Goal: Information Seeking & Learning: Learn about a topic

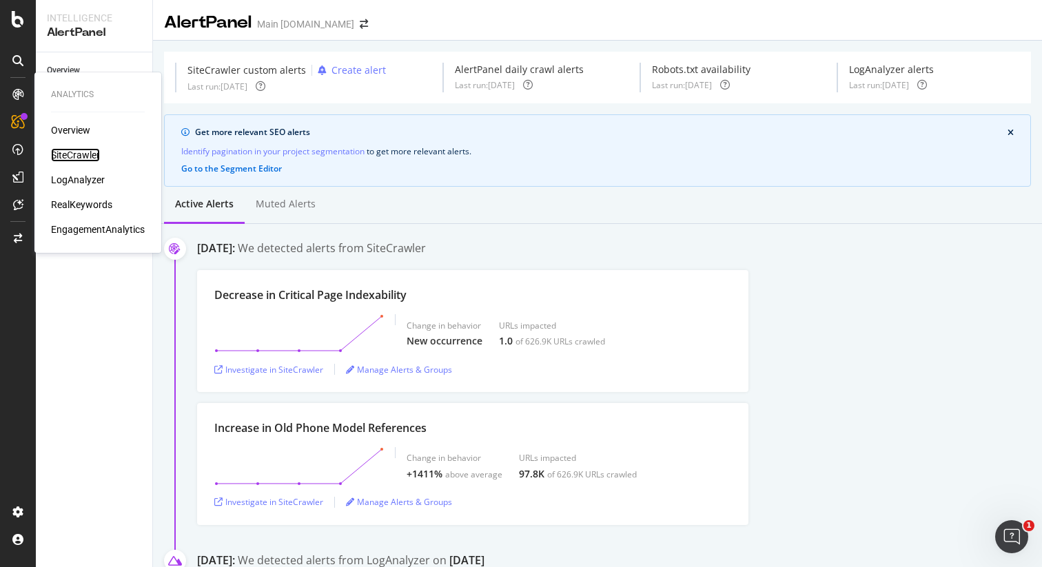
click at [76, 153] on div "SiteCrawler" at bounding box center [75, 155] width 49 height 14
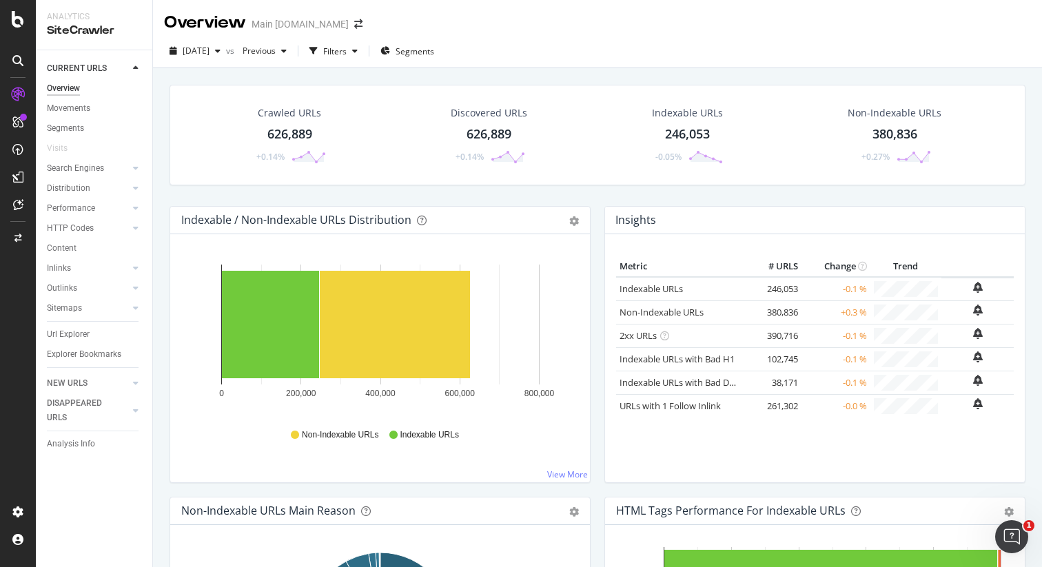
click at [347, 54] on div "Filters" at bounding box center [334, 51] width 23 height 12
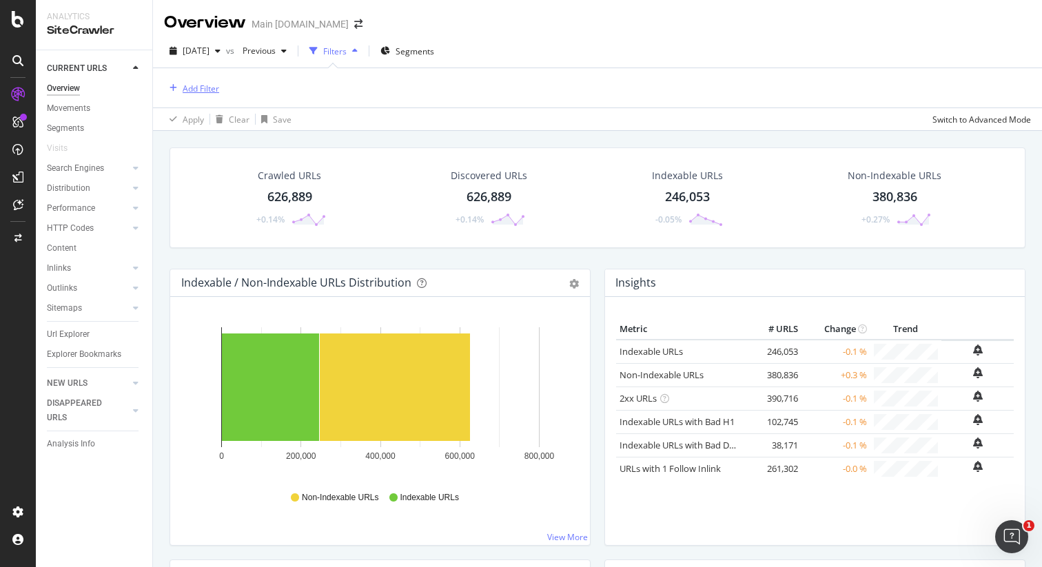
click at [208, 85] on div "Add Filter" at bounding box center [201, 89] width 37 height 12
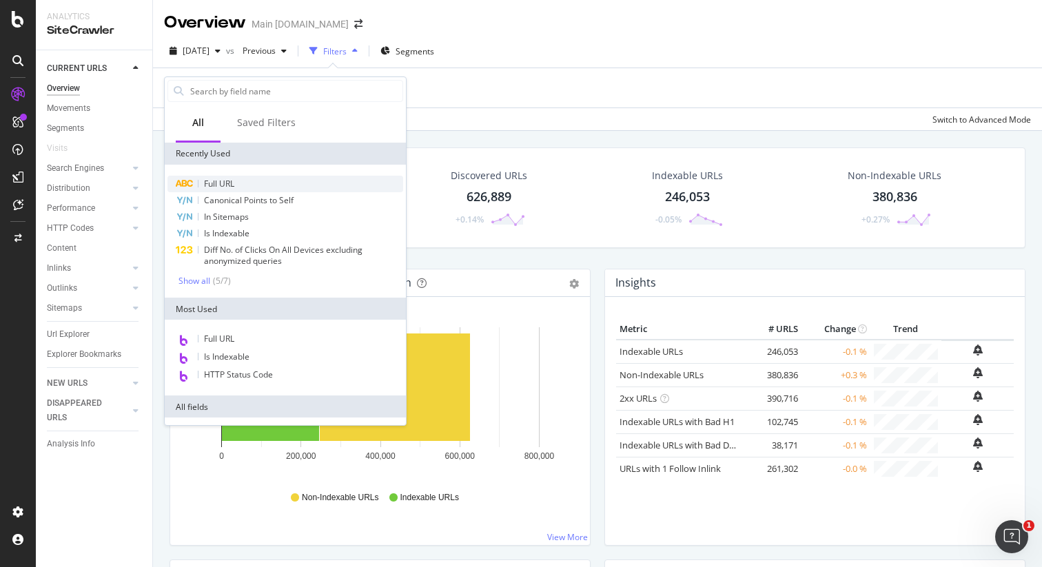
click at [221, 188] on span "Full URL" at bounding box center [219, 184] width 30 height 12
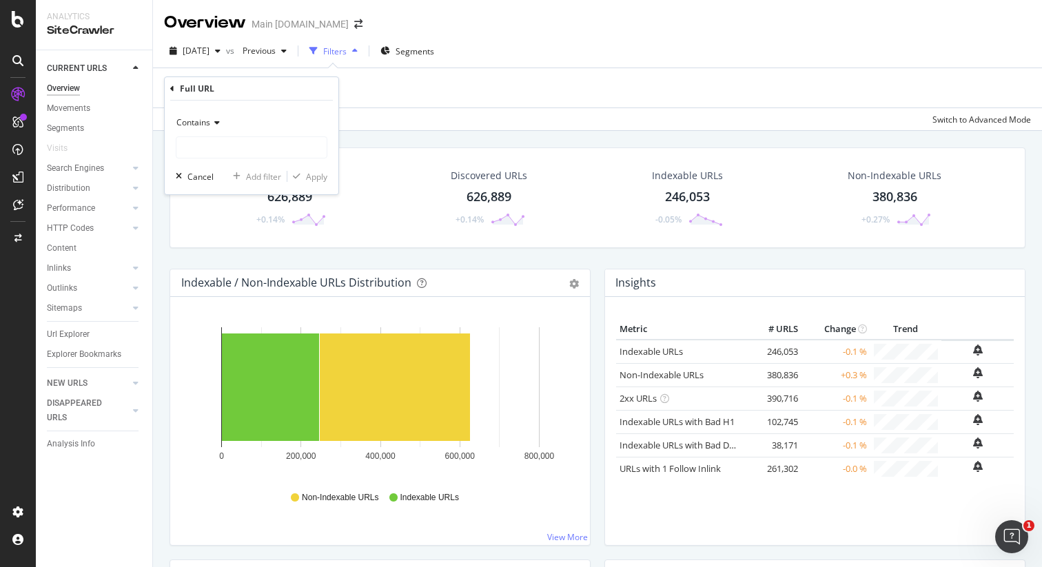
click at [216, 124] on icon at bounding box center [215, 123] width 10 height 8
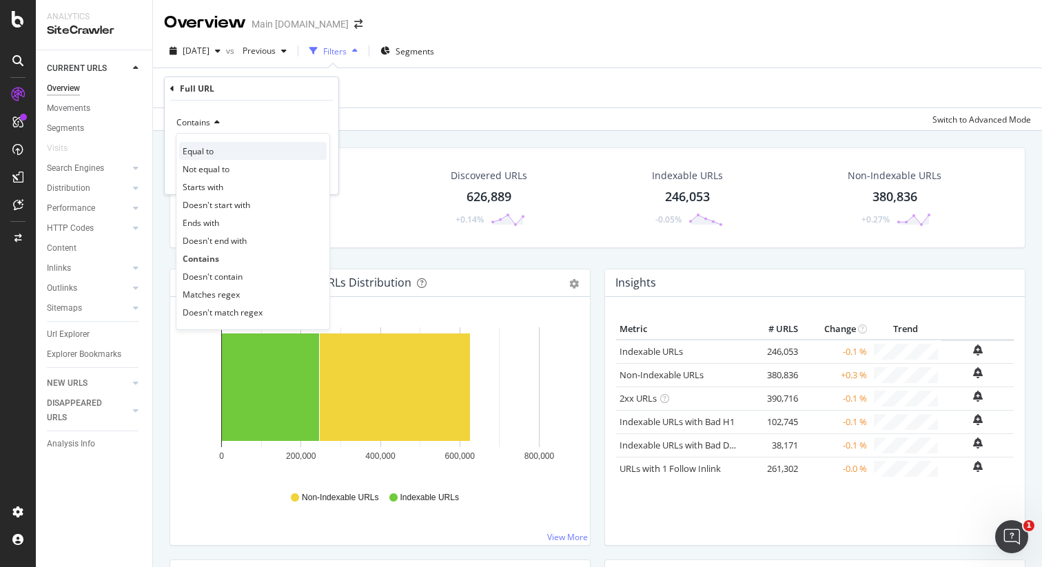
click at [230, 149] on div "Equal to" at bounding box center [252, 151] width 147 height 18
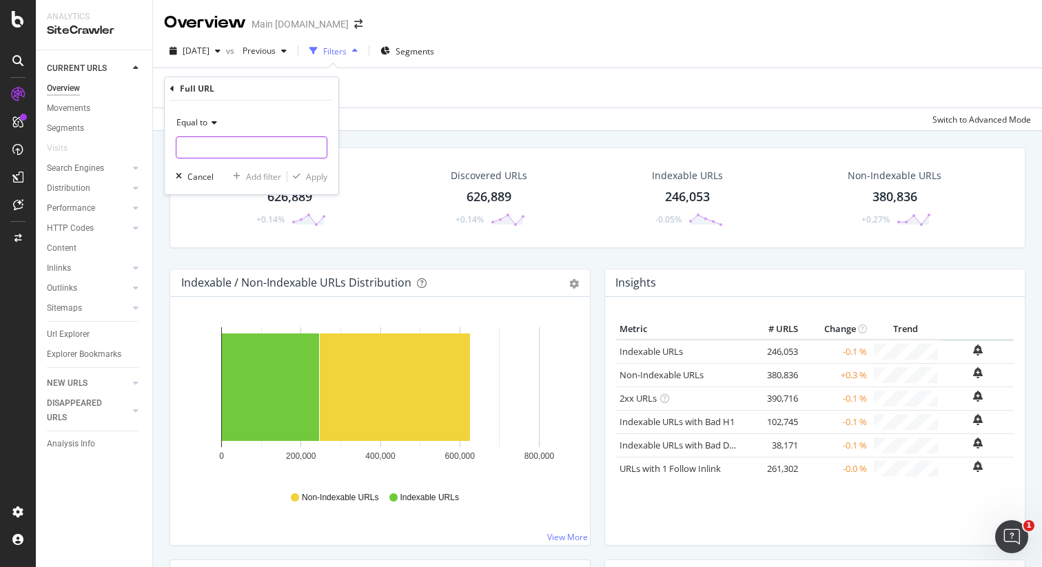
click at [210, 147] on input "text" at bounding box center [251, 147] width 150 height 22
paste input "[URL][DOMAIN_NAME]"
type input "[URL][DOMAIN_NAME]"
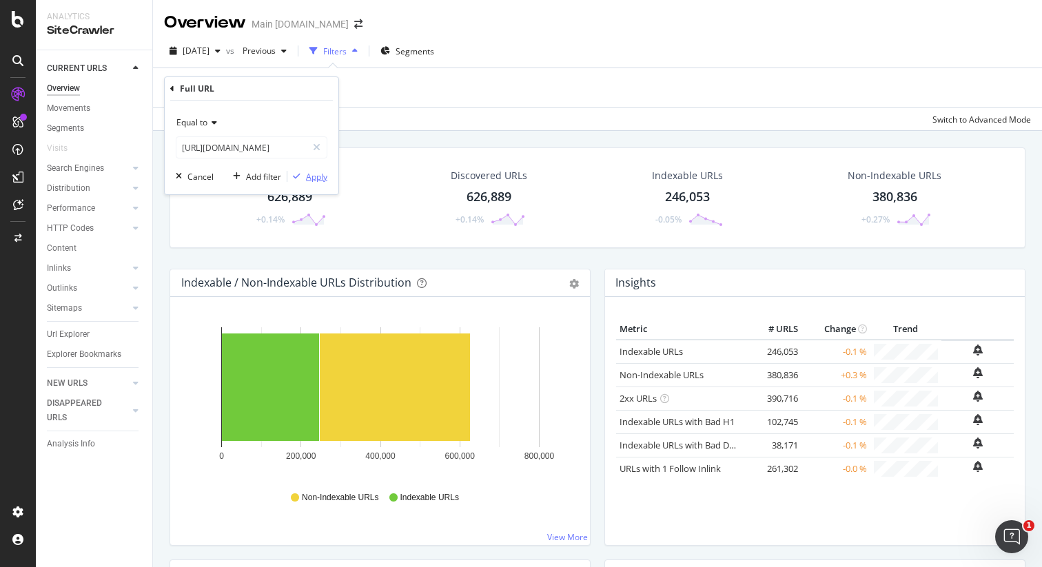
click at [323, 182] on div "Apply" at bounding box center [316, 177] width 21 height 12
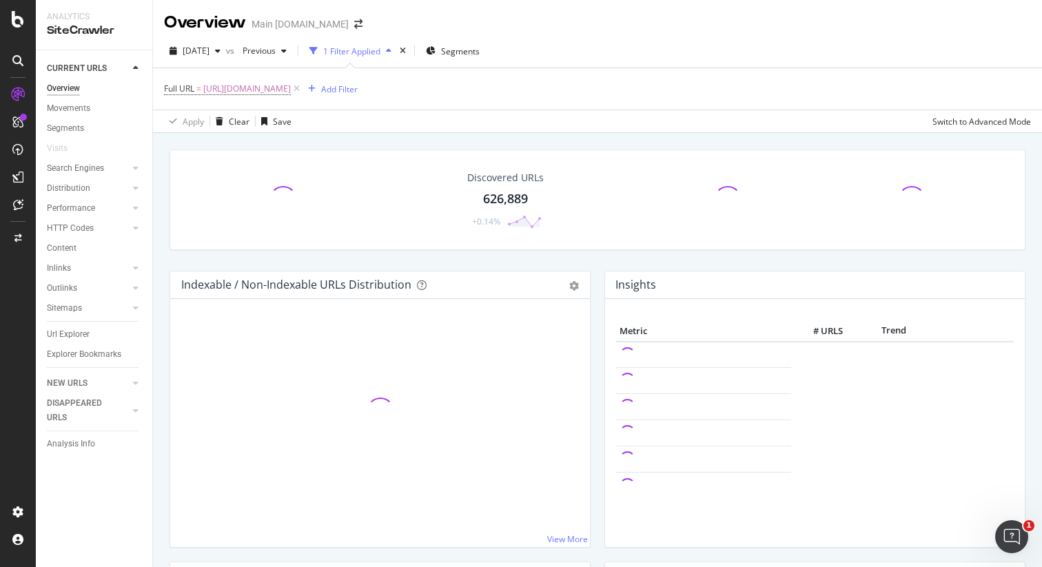
click at [784, 138] on div "Discovered URLs 626,889 +0.14% Indexable / Non-Indexable URLs Distribution Bar …" at bounding box center [597, 416] width 889 height 567
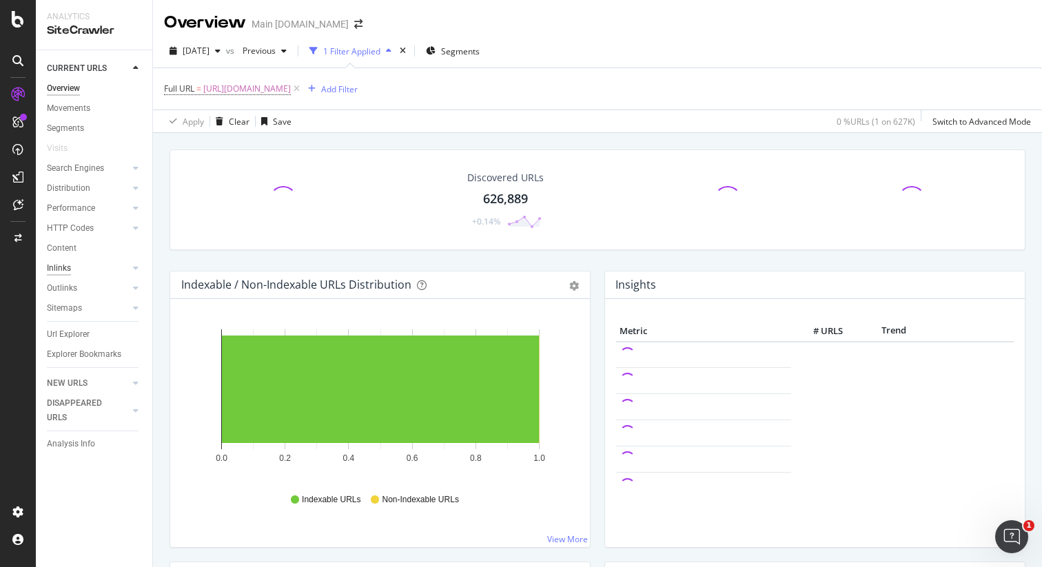
click at [65, 269] on div "Inlinks" at bounding box center [59, 268] width 24 height 14
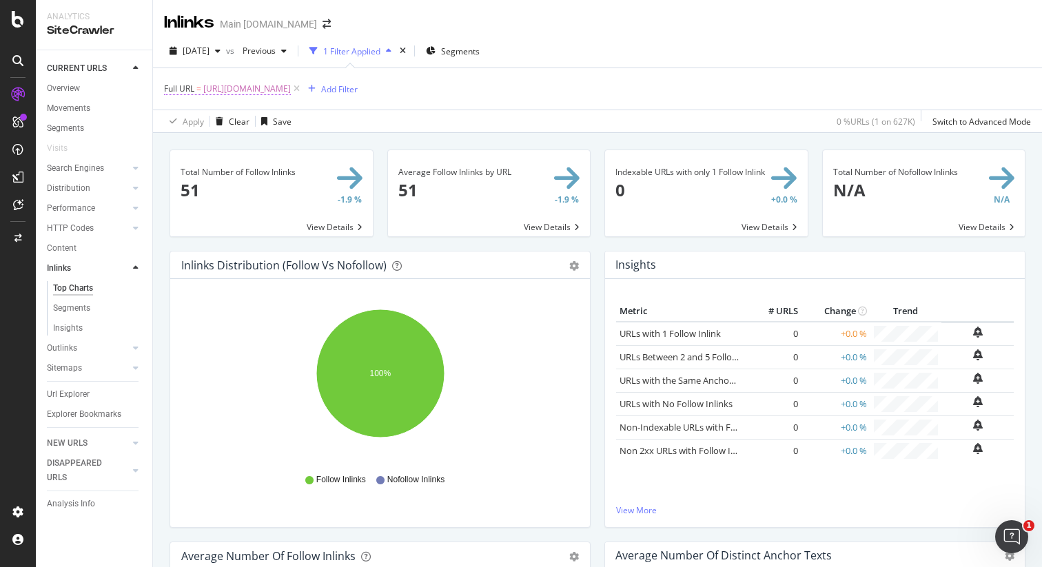
click at [291, 87] on span "[URL][DOMAIN_NAME]" at bounding box center [247, 88] width 88 height 19
click at [282, 142] on input "[URL][DOMAIN_NAME]" at bounding box center [241, 147] width 130 height 22
paste input "text"
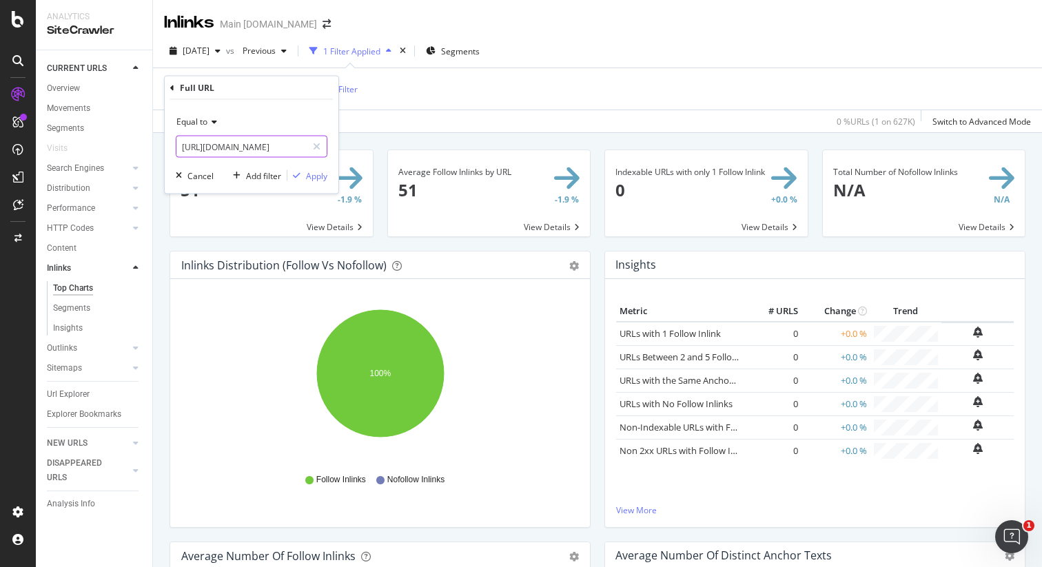
scroll to position [0, 17]
type input "[URL][DOMAIN_NAME]"
click at [316, 177] on div "Apply" at bounding box center [316, 176] width 21 height 12
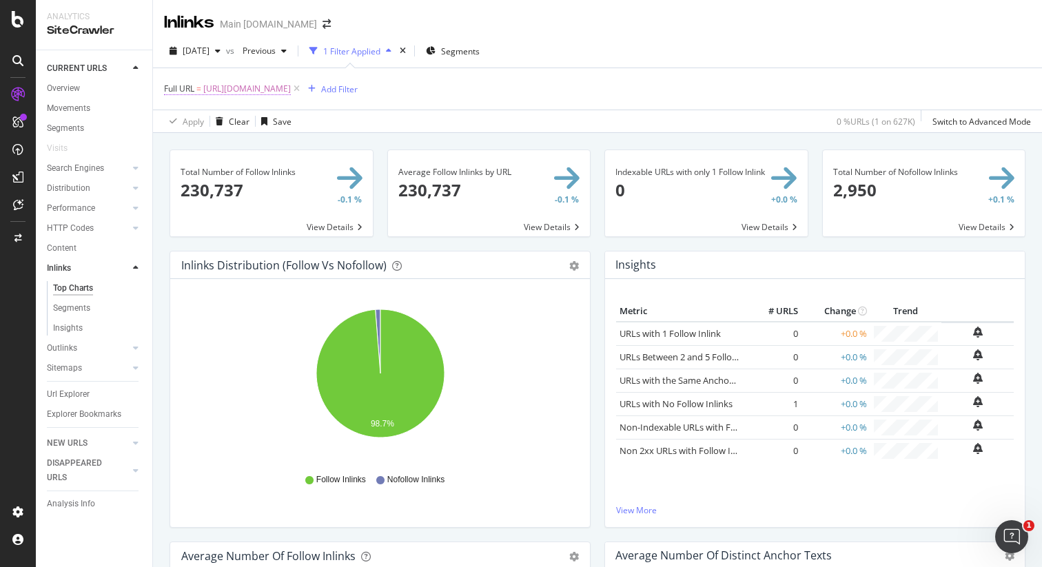
click at [291, 90] on span "[URL][DOMAIN_NAME]" at bounding box center [247, 88] width 88 height 19
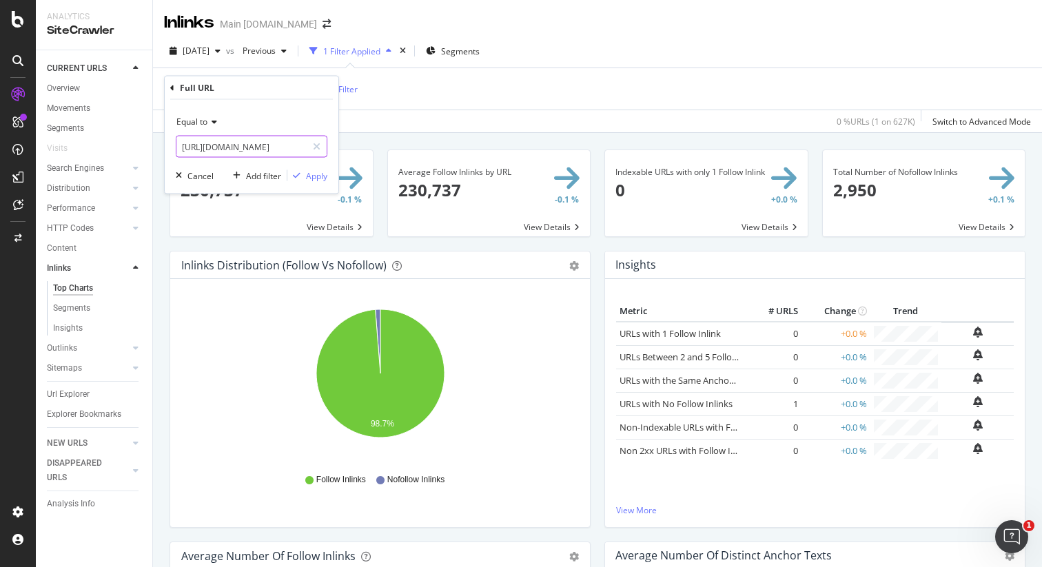
click at [269, 148] on input "[URL][DOMAIN_NAME]" at bounding box center [241, 147] width 130 height 22
paste input "availability"
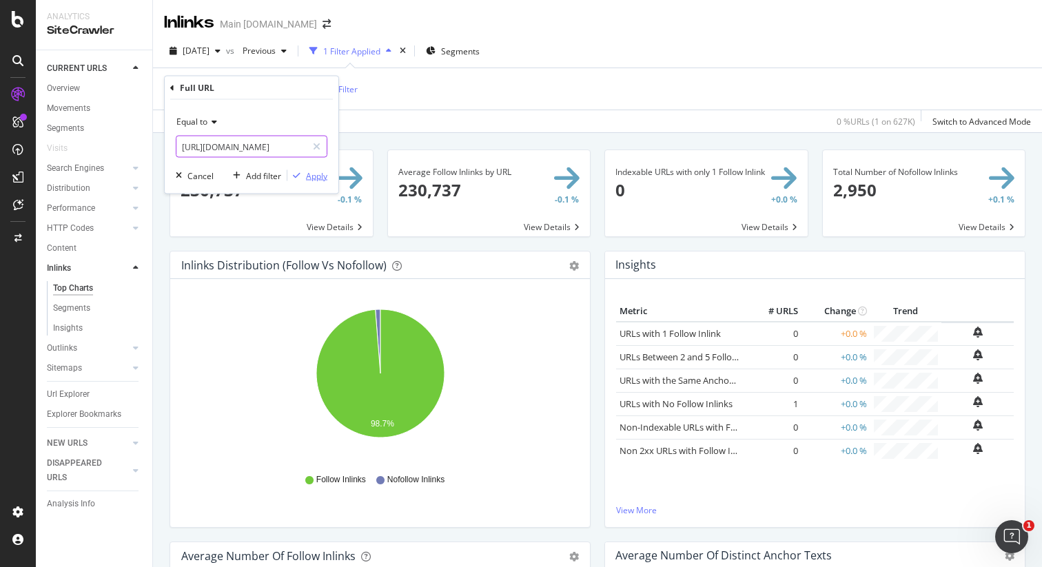
type input "[URL][DOMAIN_NAME]"
click at [314, 170] on div "Apply" at bounding box center [316, 176] width 21 height 12
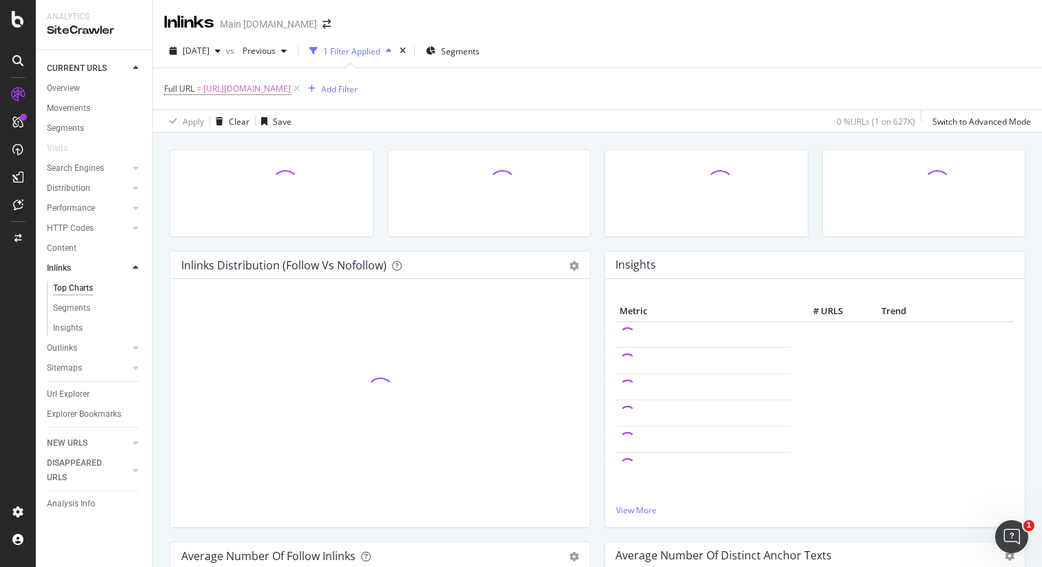
click at [661, 138] on div "Inlinks Distribution (Follow vs Nofollow) Pie Table Add to Custom Report Hold C…" at bounding box center [597, 416] width 889 height 567
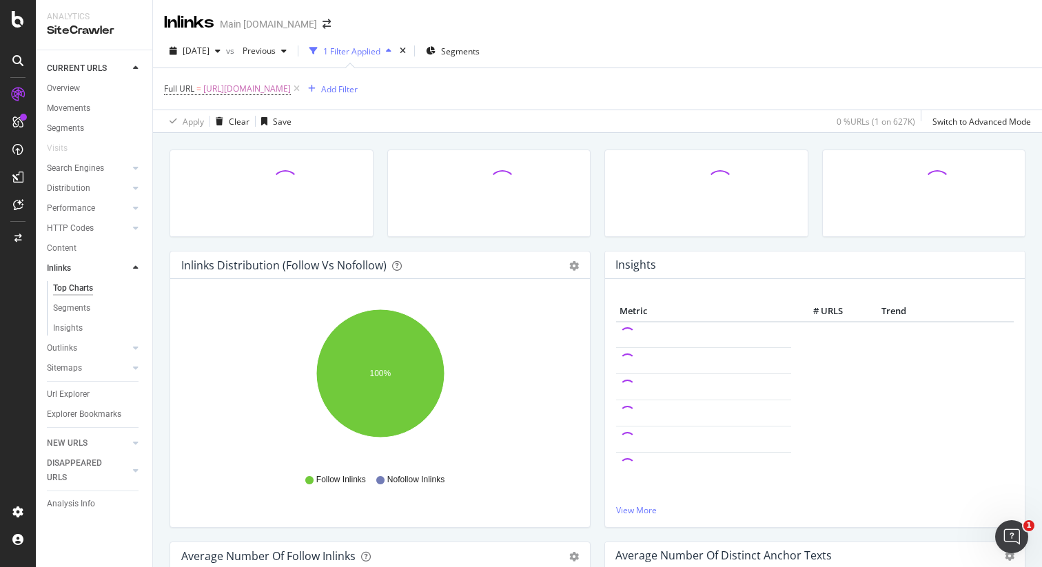
click at [661, 138] on div "Inlinks Distribution (Follow vs Nofollow) Pie Table Export as CSV Add to Custom…" at bounding box center [597, 416] width 889 height 567
